Goal: Find specific page/section: Find specific page/section

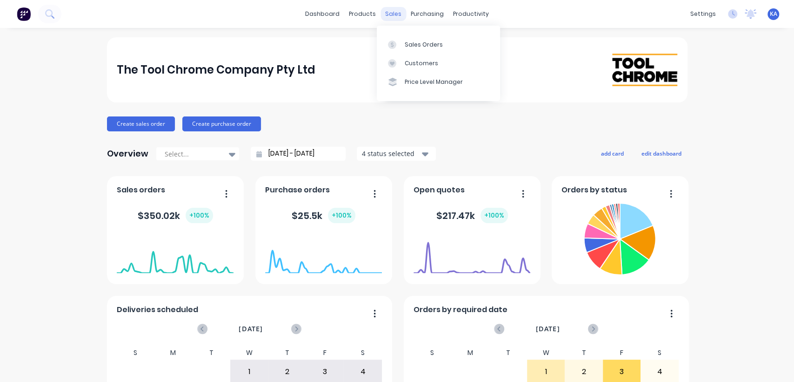
click at [388, 13] on div "sales" at bounding box center [394, 14] width 26 height 14
click at [410, 44] on div "Sales Orders" at bounding box center [424, 44] width 38 height 8
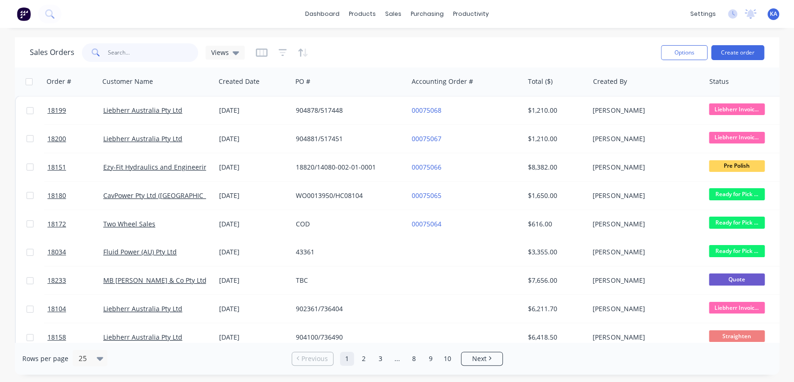
click at [112, 53] on input "text" at bounding box center [153, 52] width 91 height 19
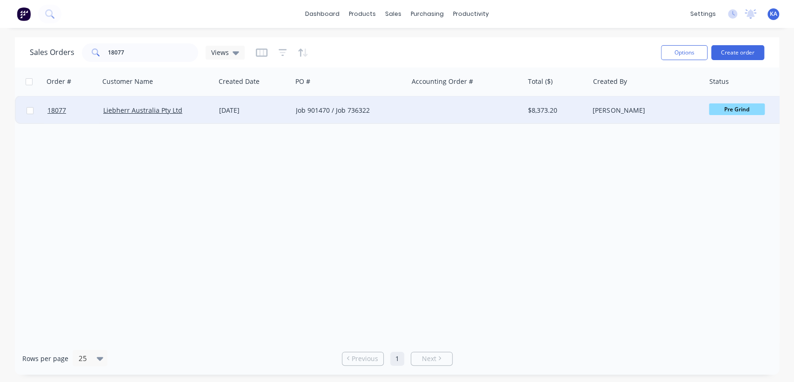
click at [741, 107] on span "Pre Grind" at bounding box center [737, 109] width 56 height 12
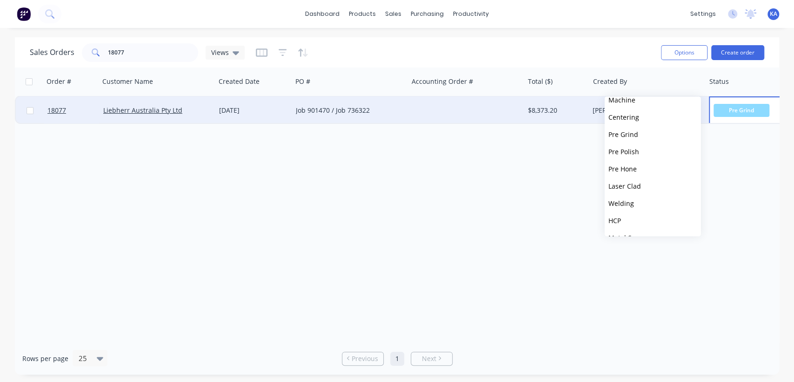
scroll to position [103, 0]
click at [626, 192] on button "HCP" at bounding box center [653, 194] width 96 height 17
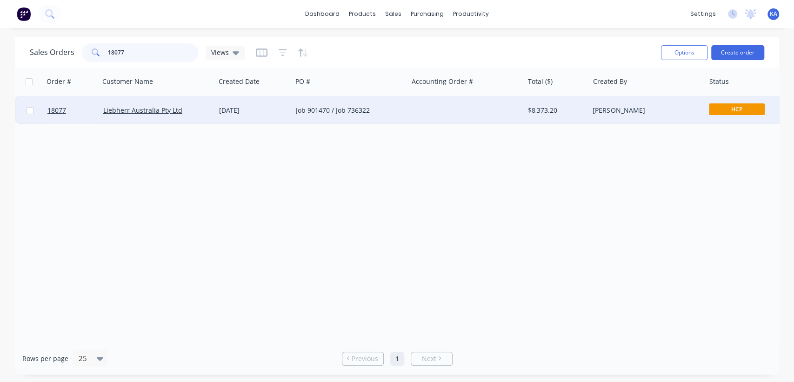
drag, startPoint x: 130, startPoint y: 54, endPoint x: 41, endPoint y: 66, distance: 89.1
click at [41, 66] on div "Sales Orders 18077 Views Options Create order" at bounding box center [397, 52] width 764 height 30
type input "18152"
click at [746, 109] on span "Pre Grind" at bounding box center [737, 109] width 56 height 12
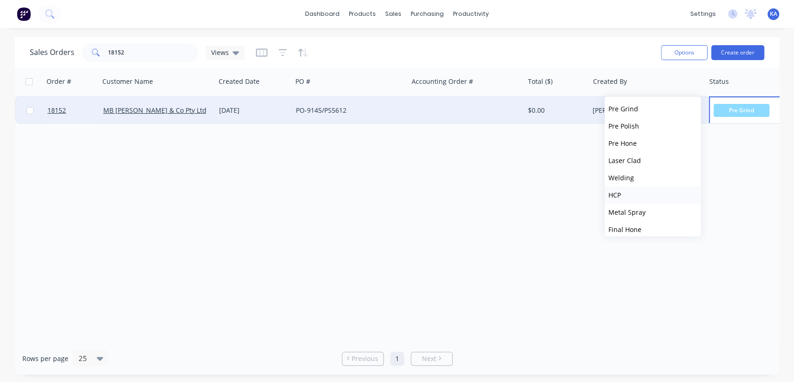
click at [638, 195] on button "HCP" at bounding box center [653, 194] width 96 height 17
